Goal: Check status

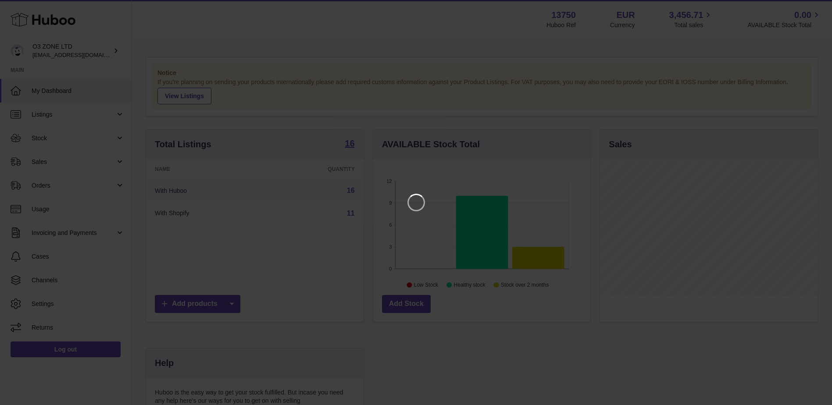
scroll to position [137, 219]
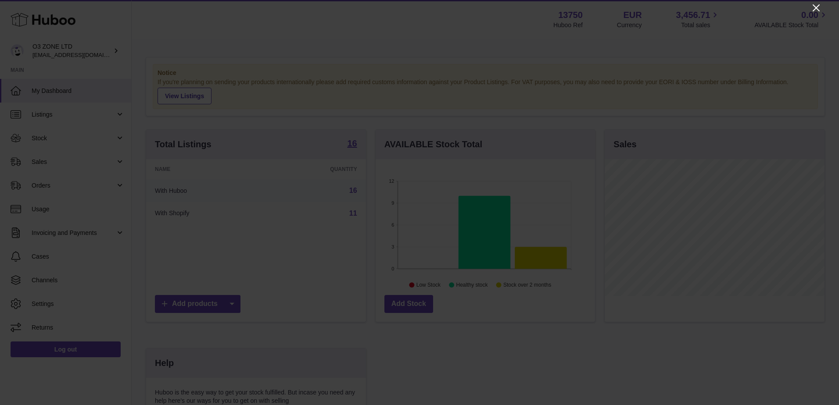
click at [817, 5] on icon "Close" at bounding box center [816, 8] width 11 height 11
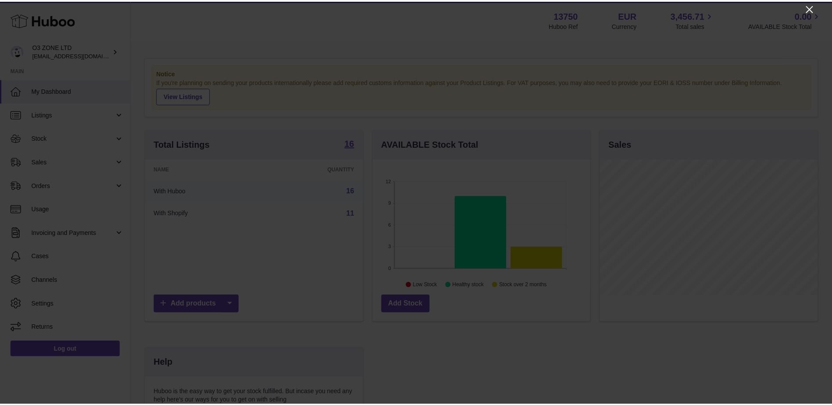
scroll to position [438548, 438467]
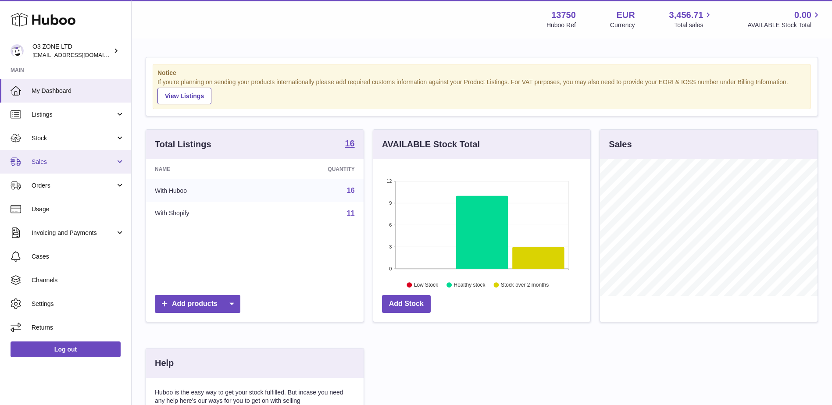
click at [50, 169] on link "Sales" at bounding box center [65, 162] width 131 height 24
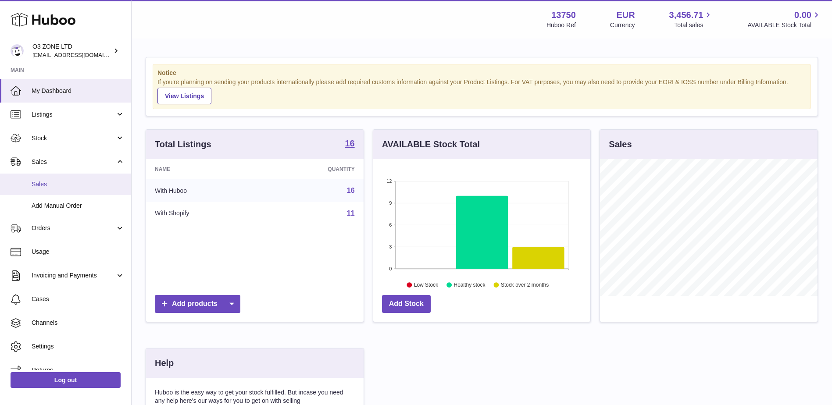
click at [47, 187] on span "Sales" at bounding box center [78, 184] width 93 height 8
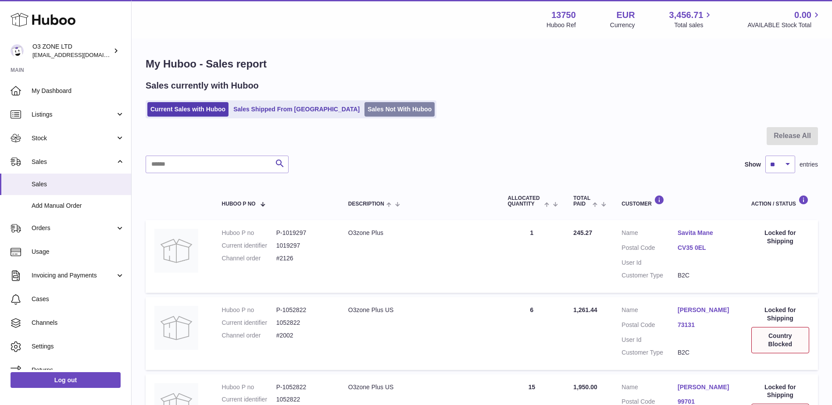
click at [365, 107] on link "Sales Not With Huboo" at bounding box center [400, 109] width 70 height 14
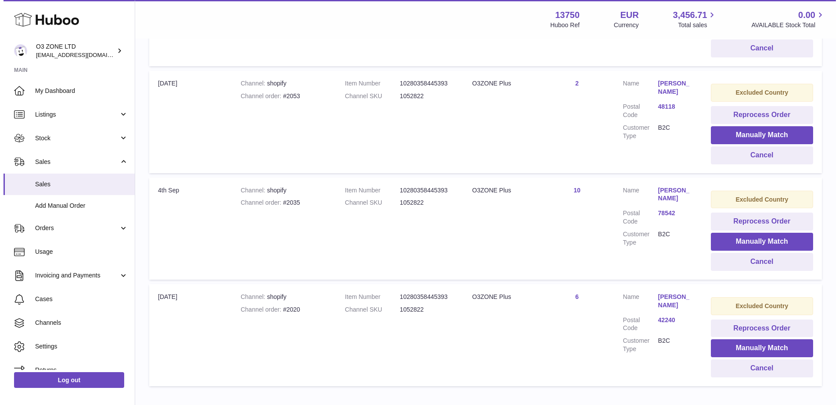
scroll to position [576, 0]
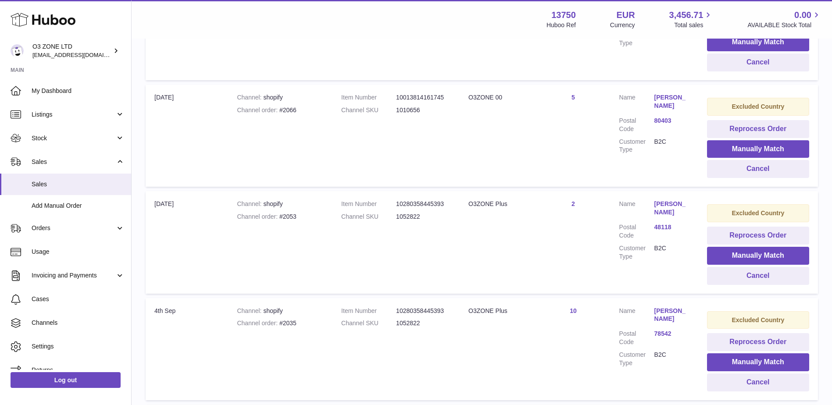
click at [681, 308] on link "[PERSON_NAME]" at bounding box center [672, 315] width 35 height 17
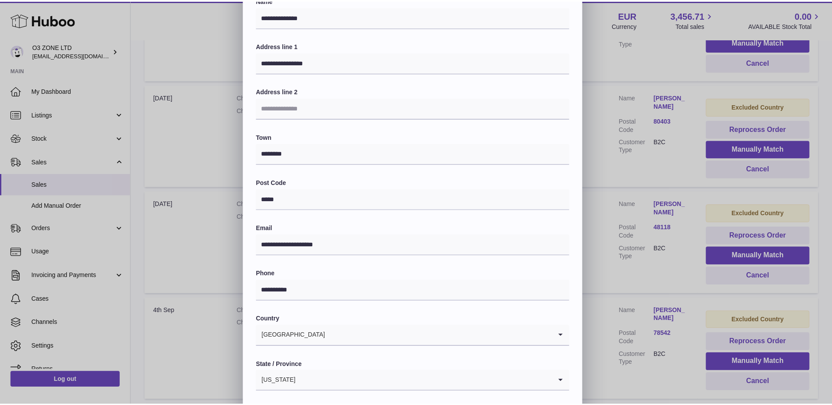
scroll to position [122, 0]
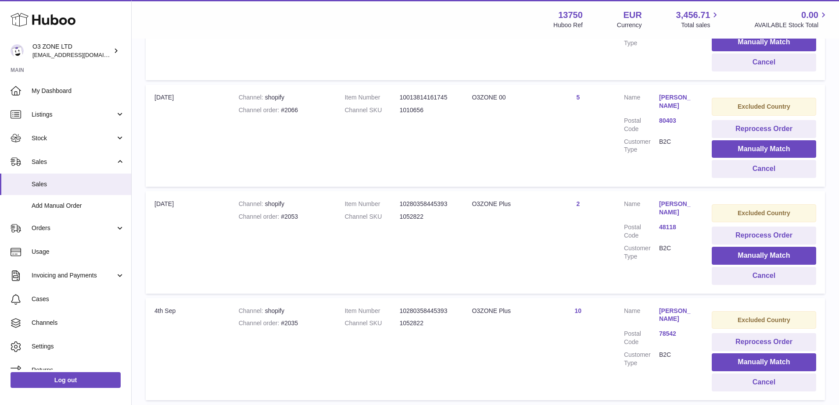
click at [673, 271] on div at bounding box center [419, 202] width 839 height 405
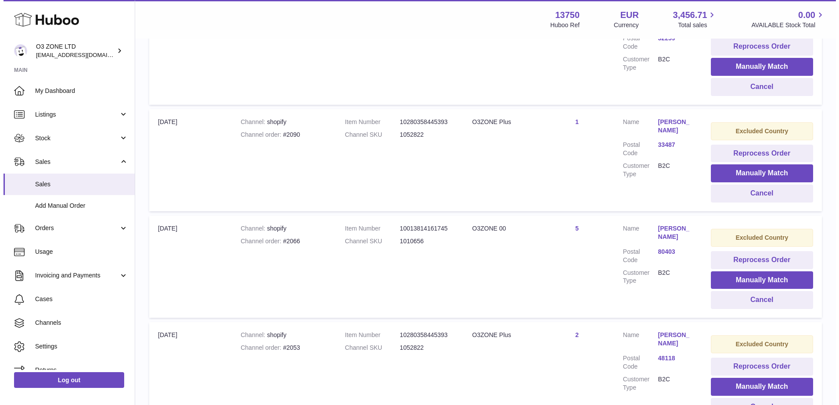
scroll to position [445, 0]
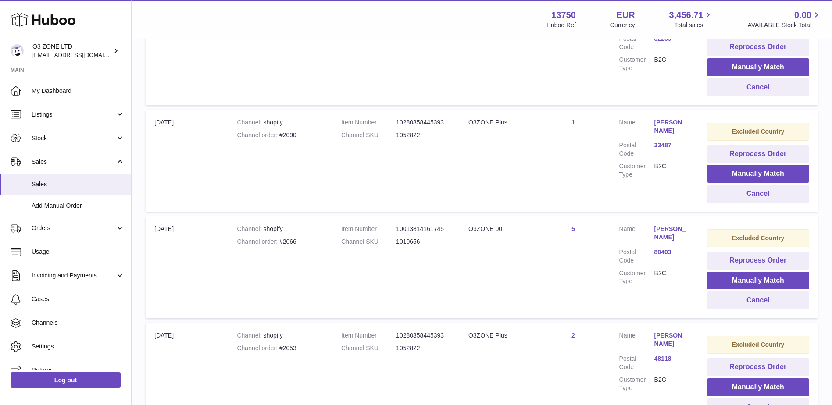
click at [669, 226] on link "[PERSON_NAME]" at bounding box center [672, 233] width 35 height 17
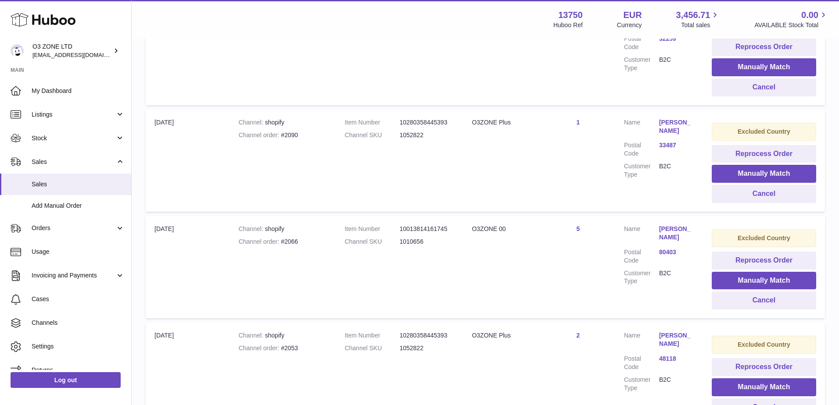
scroll to position [0, 0]
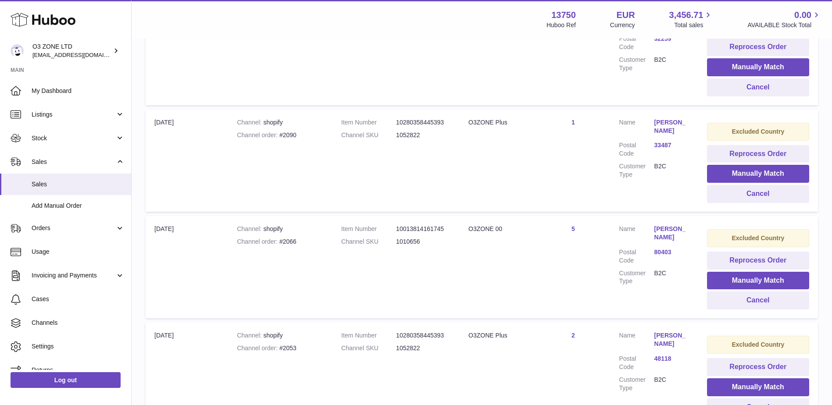
click at [647, 305] on div at bounding box center [416, 202] width 832 height 405
click at [669, 123] on link "Joe Has" at bounding box center [672, 126] width 35 height 17
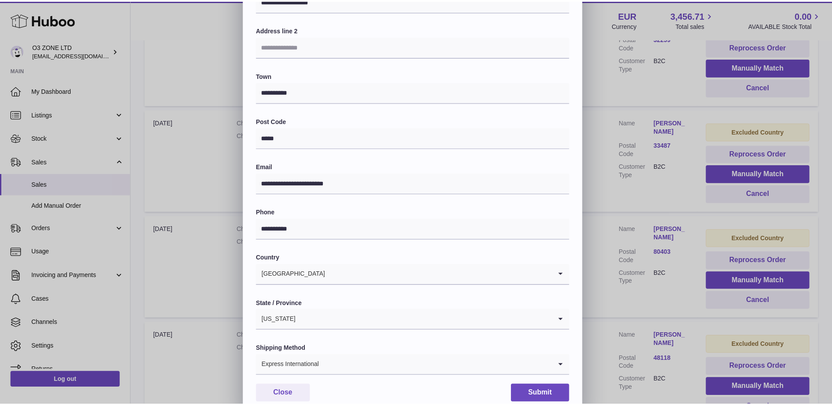
scroll to position [122, 0]
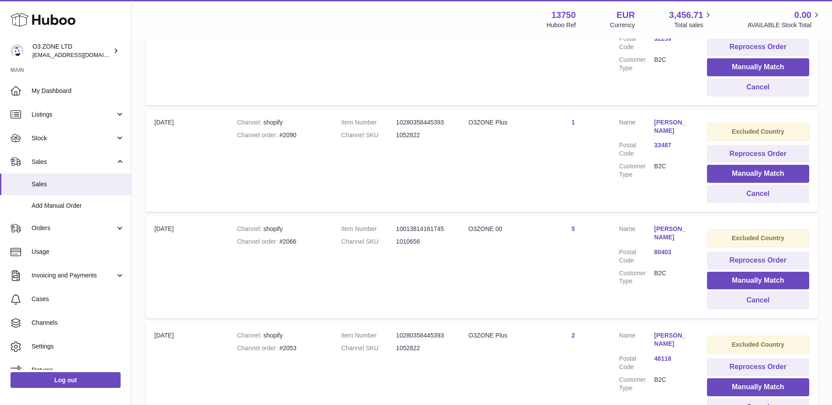
click at [677, 186] on div at bounding box center [416, 202] width 832 height 405
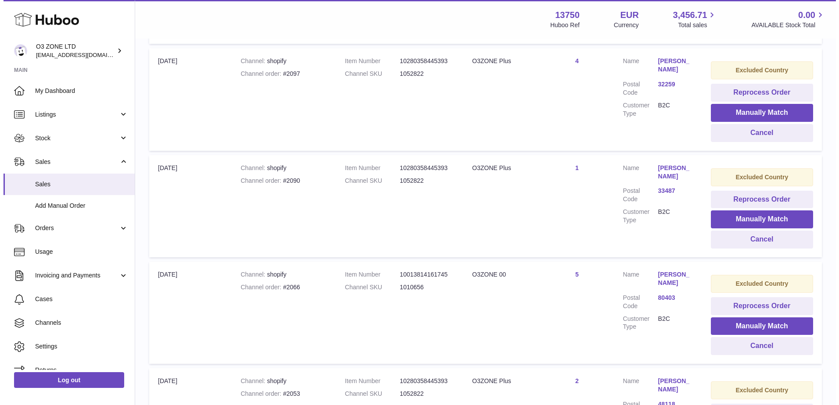
scroll to position [313, 0]
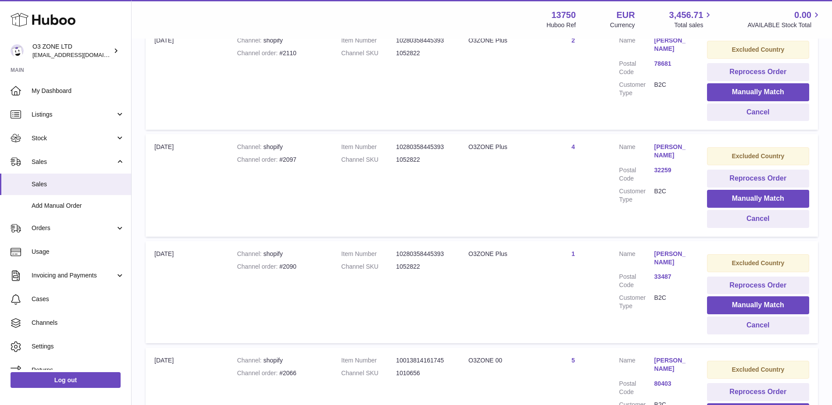
click at [672, 150] on link "Balu Vemburaj" at bounding box center [672, 151] width 35 height 17
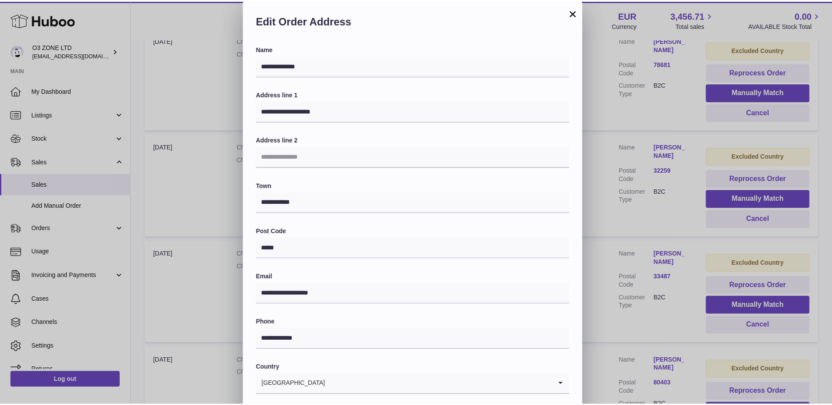
scroll to position [122, 0]
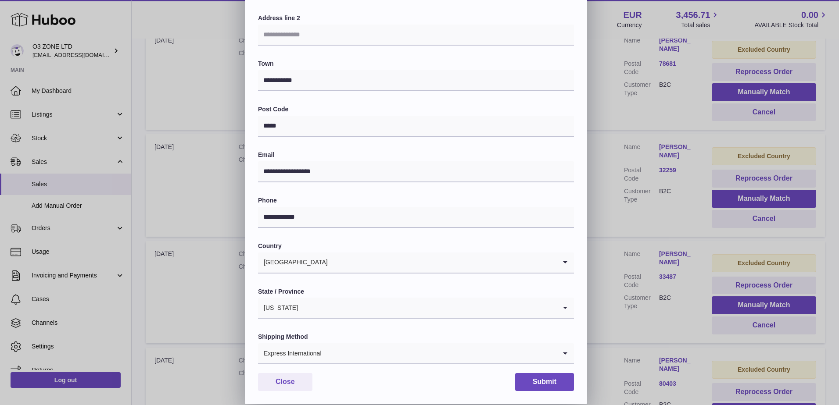
click at [650, 219] on div "**********" at bounding box center [419, 141] width 839 height 526
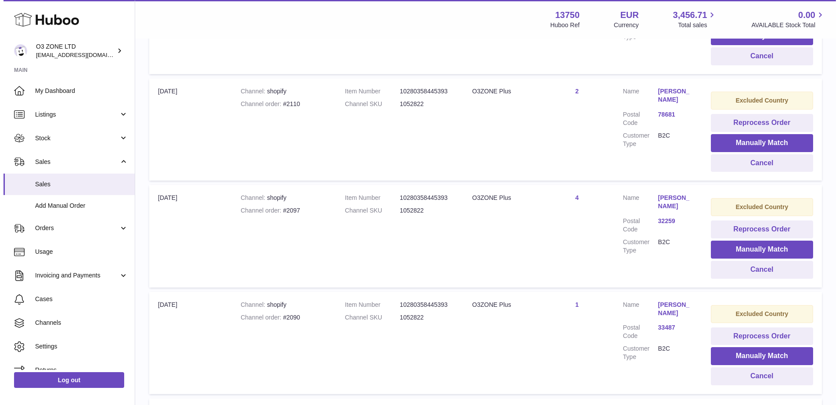
scroll to position [182, 0]
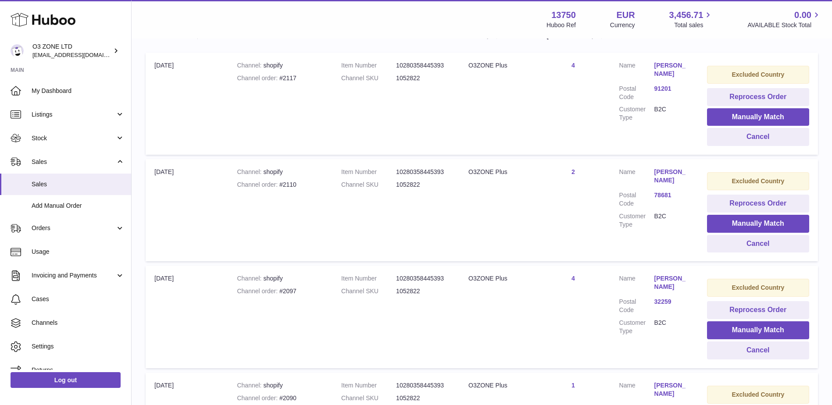
click at [682, 170] on link "Scott Horton" at bounding box center [672, 176] width 35 height 17
click at [698, 195] on div at bounding box center [416, 202] width 832 height 405
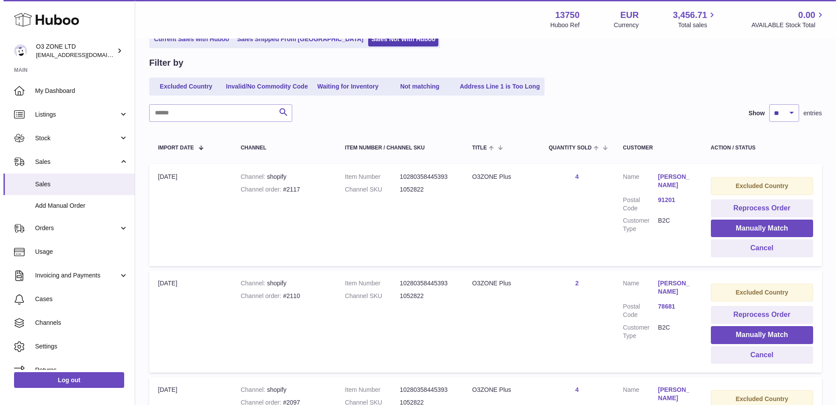
scroll to position [50, 0]
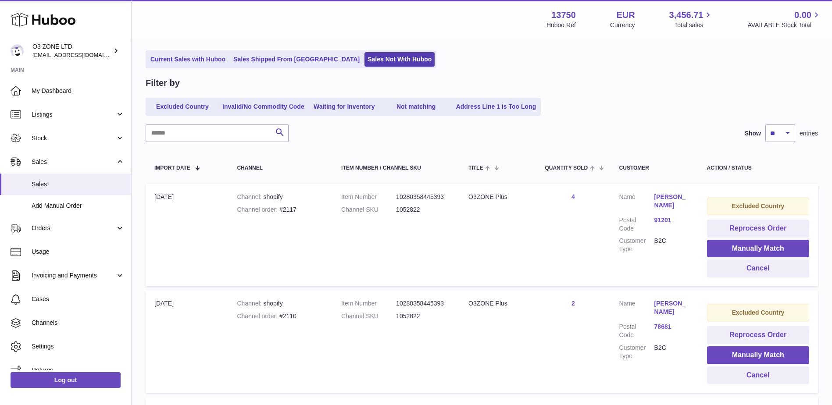
click at [672, 195] on link "Sara Khosravi" at bounding box center [672, 201] width 35 height 17
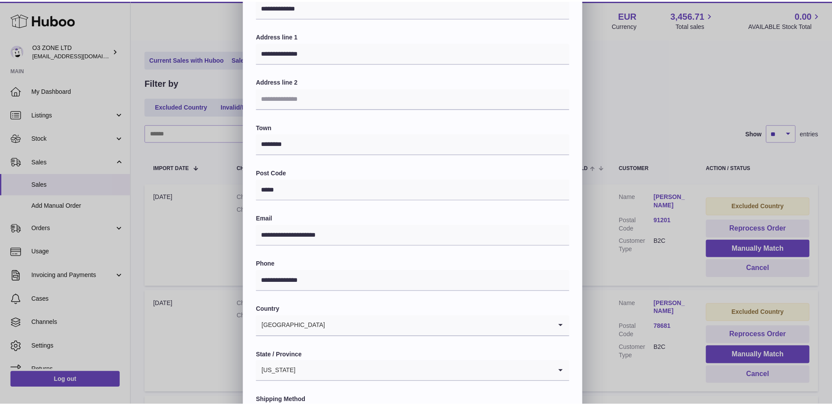
scroll to position [0, 0]
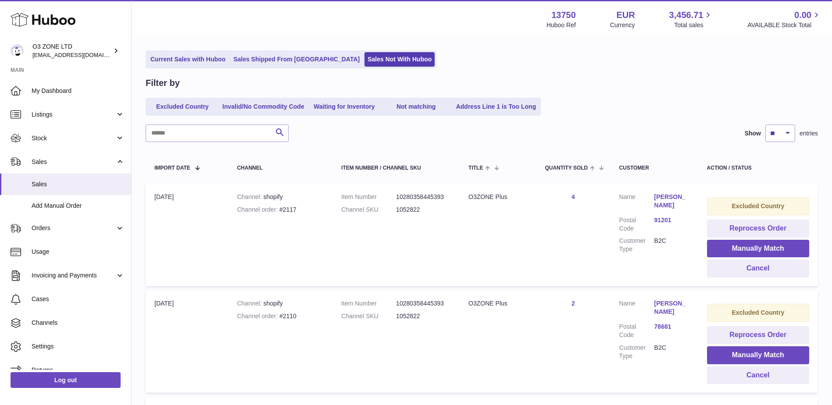
click at [683, 262] on div at bounding box center [416, 202] width 832 height 405
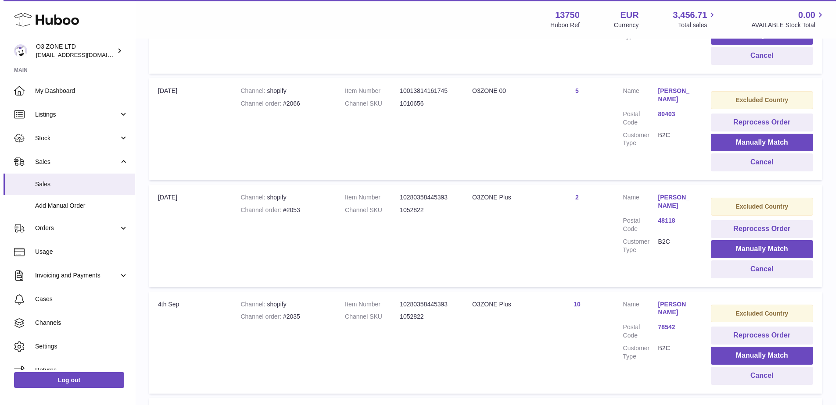
scroll to position [576, 0]
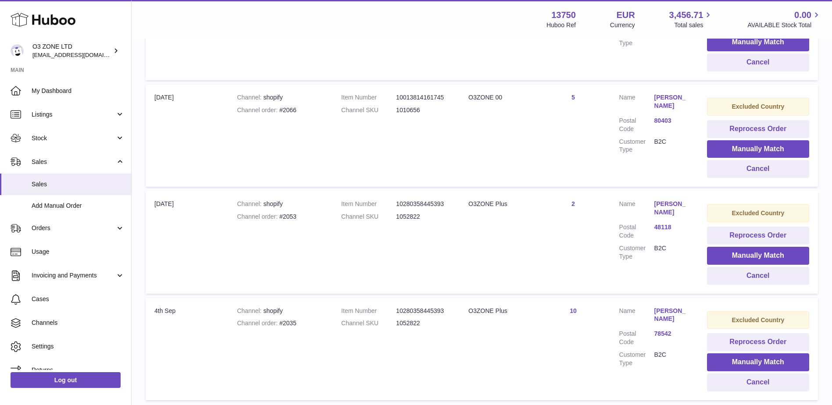
click at [666, 311] on link "manuel salinas" at bounding box center [672, 315] width 35 height 17
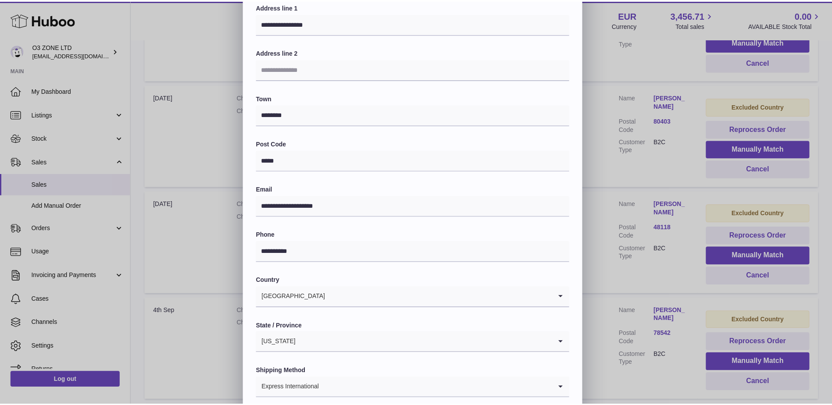
scroll to position [122, 0]
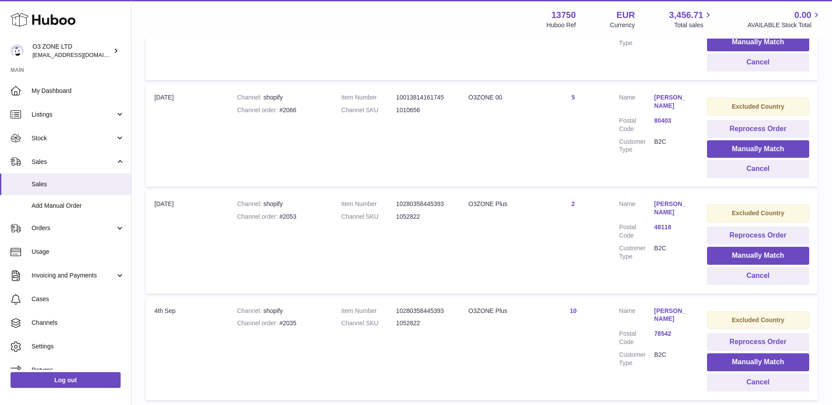
click at [685, 284] on div at bounding box center [416, 202] width 832 height 405
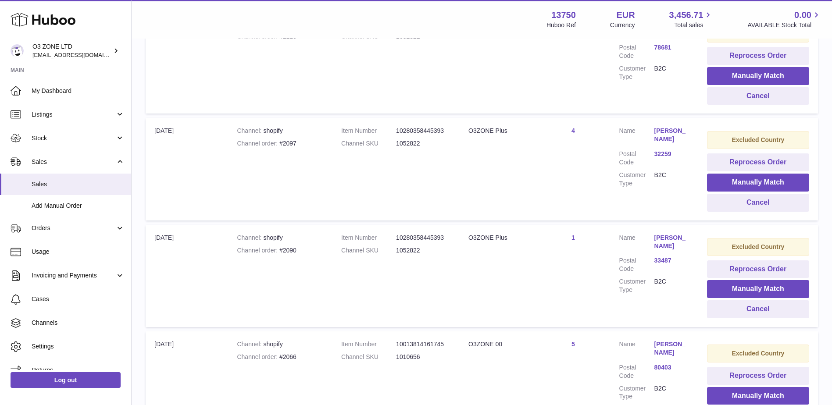
scroll to position [313, 0]
